Goal: Transaction & Acquisition: Purchase product/service

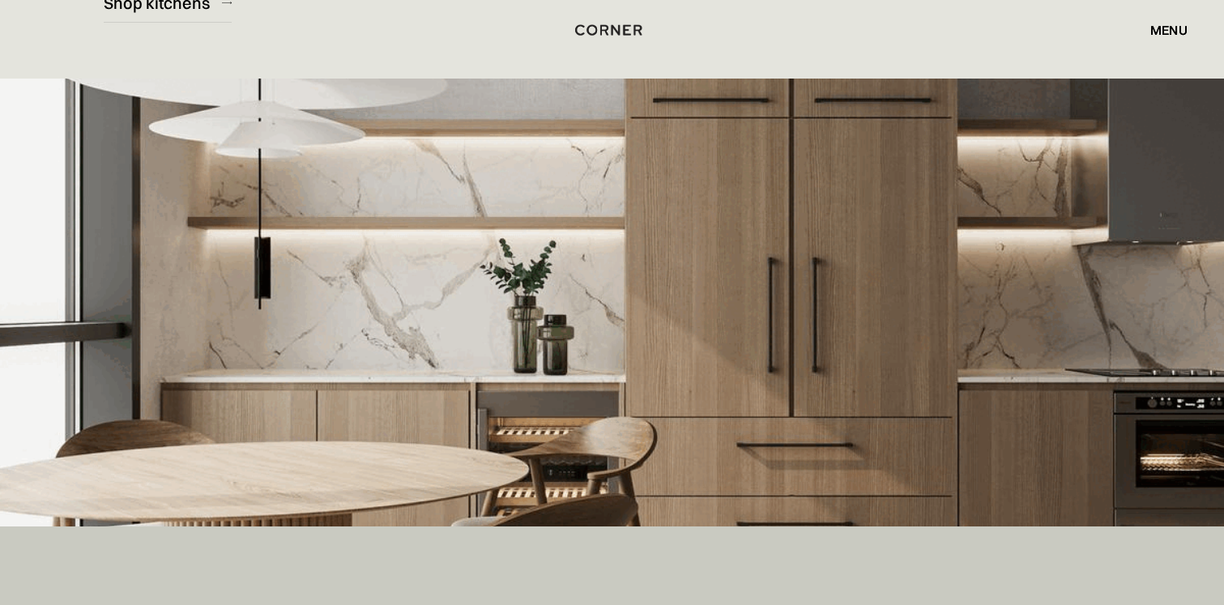
scroll to position [101, 0]
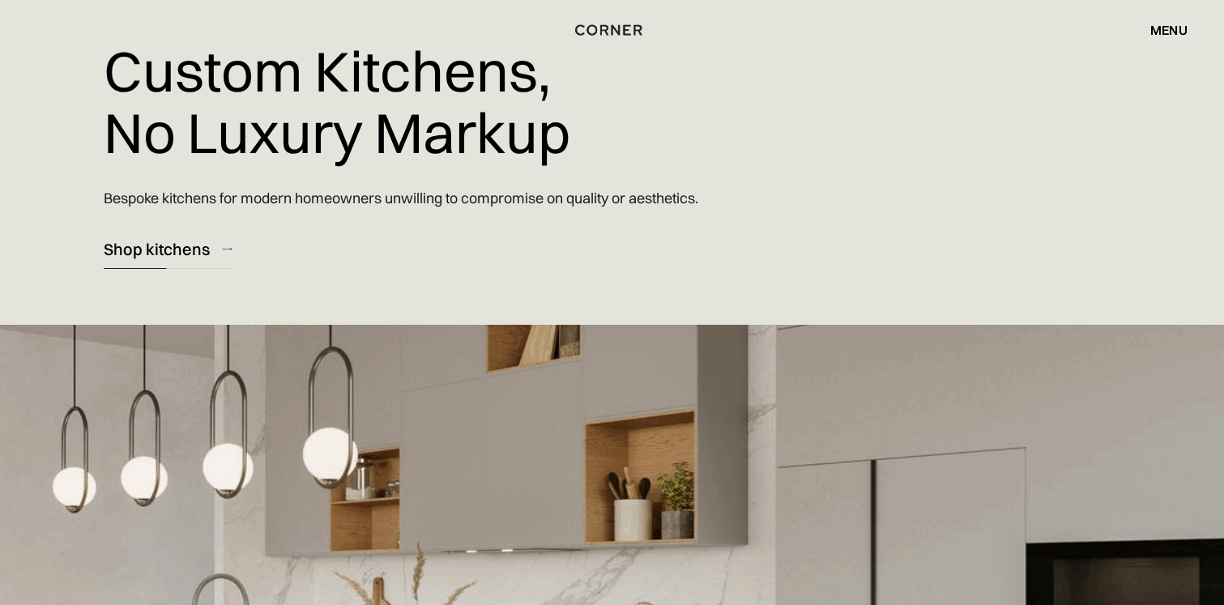
click at [186, 238] on div "Shop kitchens" at bounding box center [157, 249] width 106 height 22
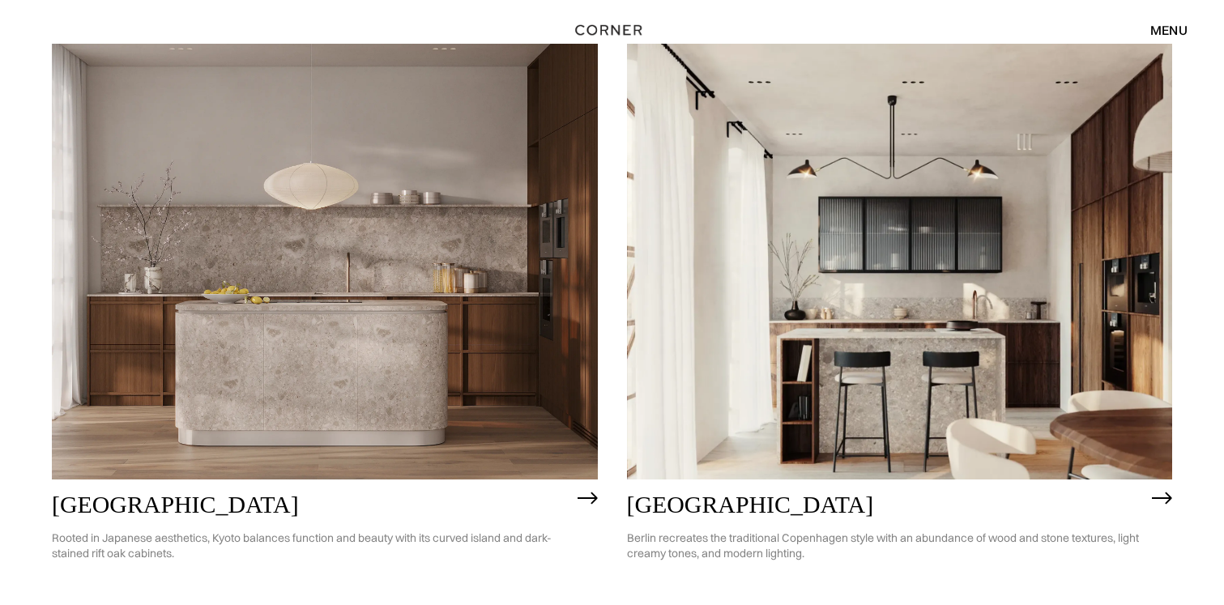
scroll to position [873, 0]
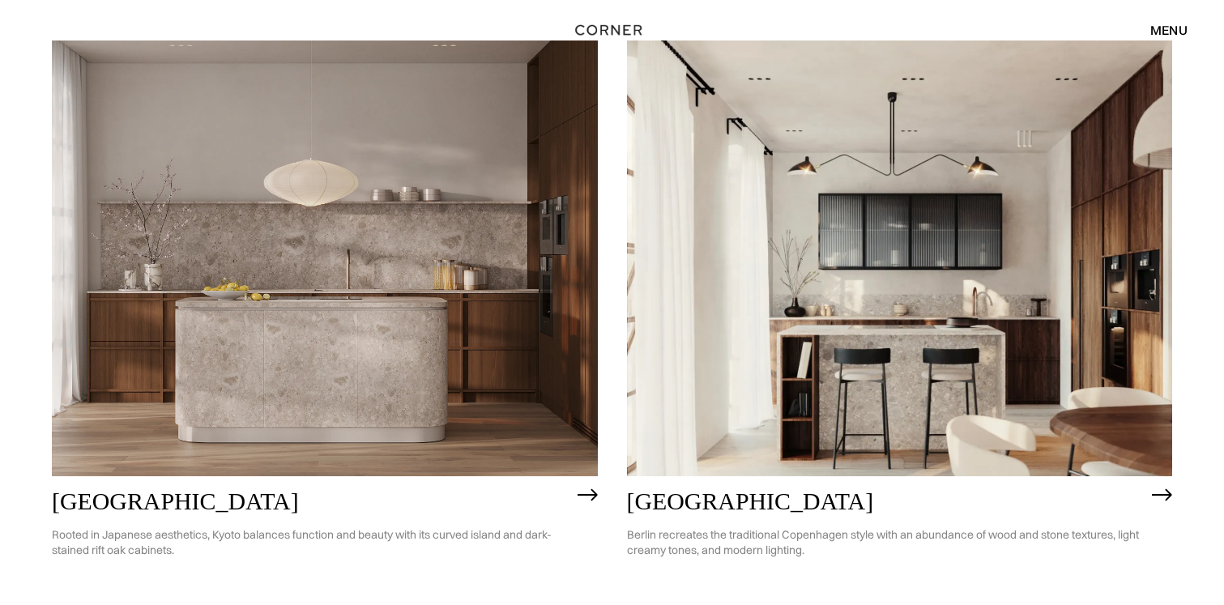
click at [186, 238] on img at bounding box center [325, 258] width 546 height 437
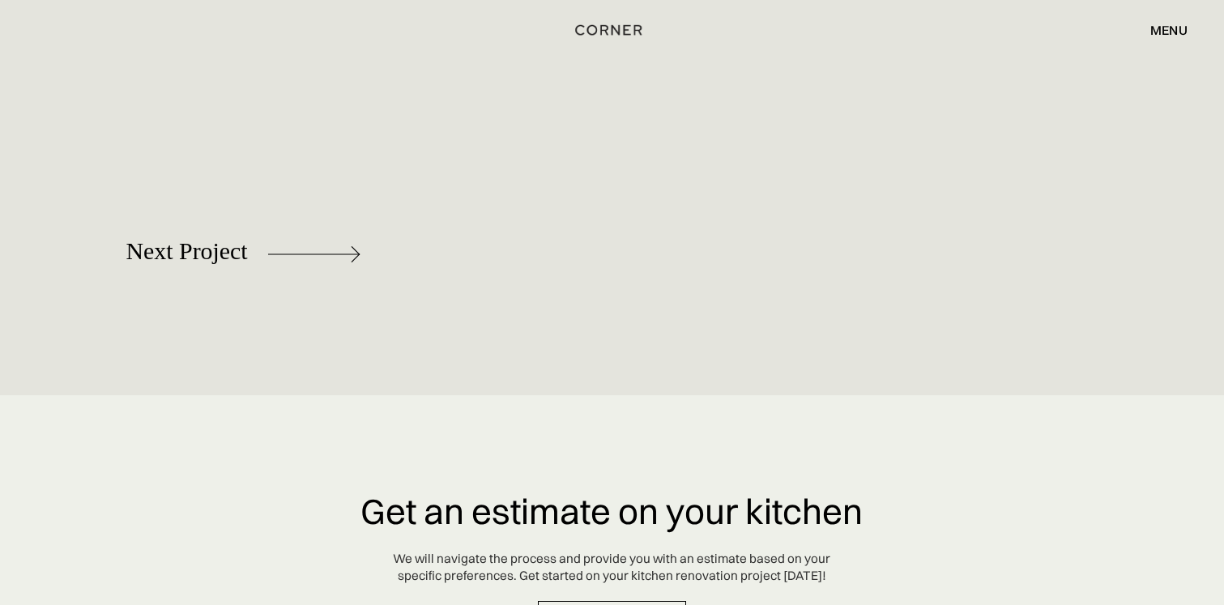
scroll to position [7822, 0]
